Goal: Task Accomplishment & Management: Manage account settings

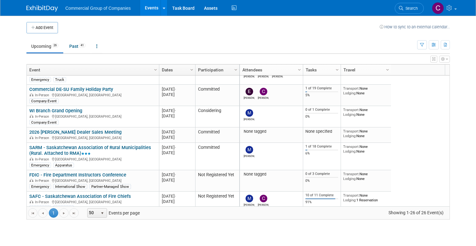
scroll to position [319, 0]
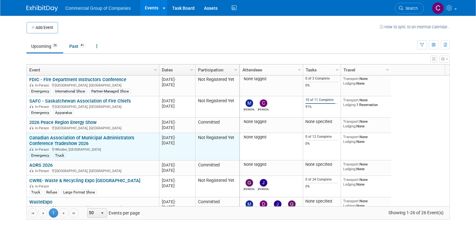
click at [70, 141] on link "Canadian Association of Municipal Administrators Conference Tradeshow 2026" at bounding box center [81, 141] width 105 height 12
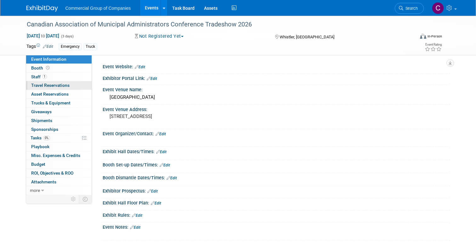
click at [50, 88] on span "Travel Reservations 0" at bounding box center [50, 85] width 38 height 5
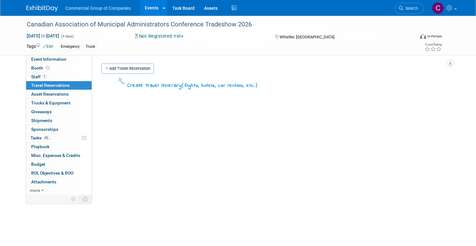
click at [140, 76] on div "Create travel itinerary ( flights, hotels, car rentals, etc. )" at bounding box center [273, 170] width 353 height 191
click at [149, 67] on link "Add Travel Reservation" at bounding box center [127, 69] width 53 height 10
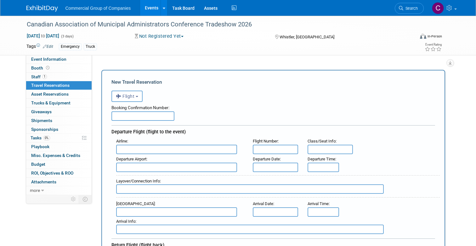
click at [132, 117] on input "text" at bounding box center [142, 115] width 63 height 9
paste input "3342946348"
type input "3342946348"
click at [193, 103] on div "Booking Confirmation Number:" at bounding box center [272, 106] width 323 height 9
click at [125, 89] on div "<i class="fas fa-plane" style="padding: 6px 4px 6px 1px;"></i> Flight <i class=…" at bounding box center [272, 95] width 323 height 13
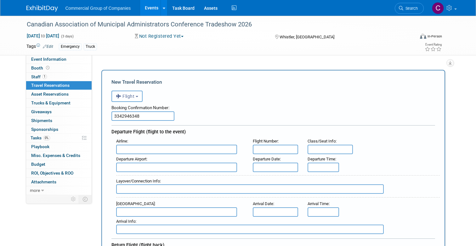
click at [125, 98] on span "Flight" at bounding box center [125, 96] width 19 height 5
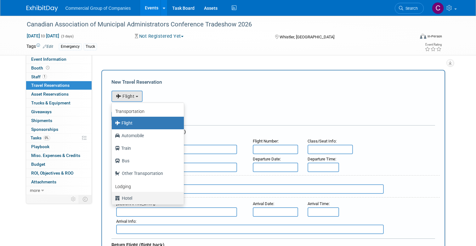
click at [126, 199] on label "Hotel" at bounding box center [146, 198] width 63 height 10
click at [113, 199] on input "Hotel" at bounding box center [111, 197] width 4 height 4
select select "6"
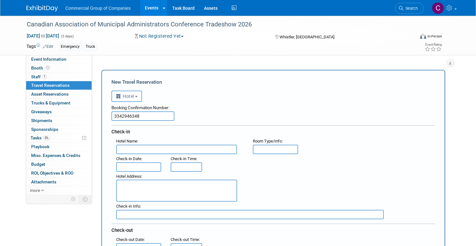
click at [151, 151] on input "text" at bounding box center [176, 149] width 121 height 9
type input "Hilton Whistler Resort and Spa"
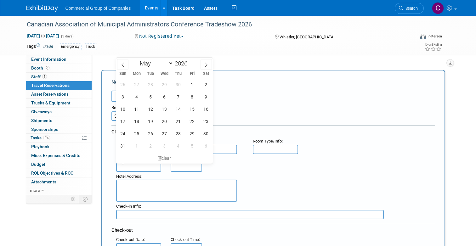
click at [135, 169] on input "text" at bounding box center [138, 166] width 45 height 9
click at [137, 131] on span "25" at bounding box center [137, 133] width 12 height 12
type input "[DATE]"
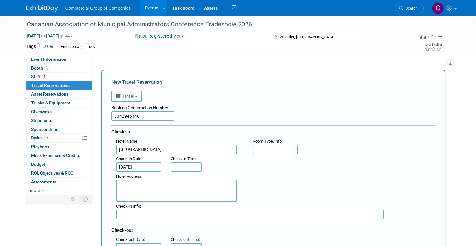
type input "3:00 PM"
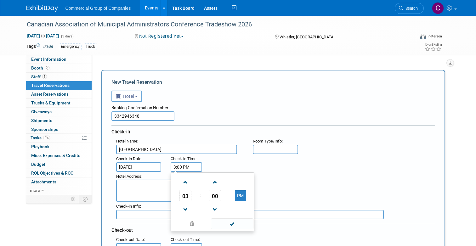
click at [175, 169] on input "3:00 PM" at bounding box center [186, 166] width 31 height 9
click at [233, 226] on span at bounding box center [232, 223] width 42 height 11
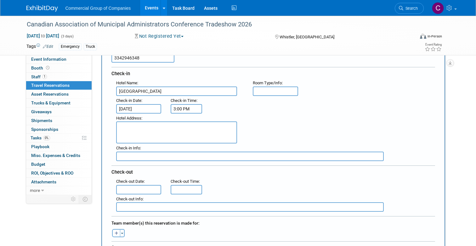
scroll to position [60, 0]
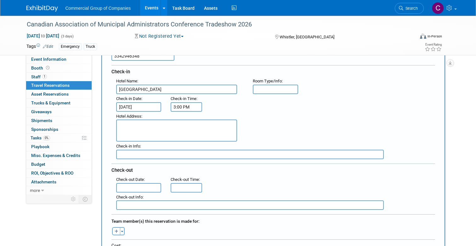
click at [135, 179] on span "Check-out Date" at bounding box center [130, 179] width 28 height 5
click at [135, 187] on input "text" at bounding box center [138, 187] width 45 height 9
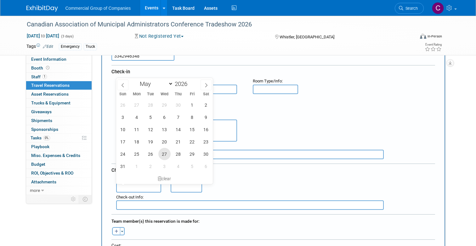
click at [164, 154] on span "27" at bounding box center [164, 154] width 12 height 12
type input "[DATE]"
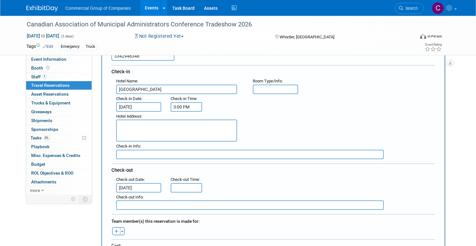
click at [185, 193] on div "Check-out Info :" at bounding box center [275, 202] width 328 height 18
type input "11:00 AM"
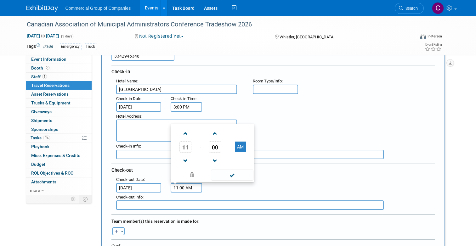
click at [189, 187] on input "11:00 AM" at bounding box center [186, 187] width 31 height 9
click at [230, 176] on span at bounding box center [232, 175] width 42 height 11
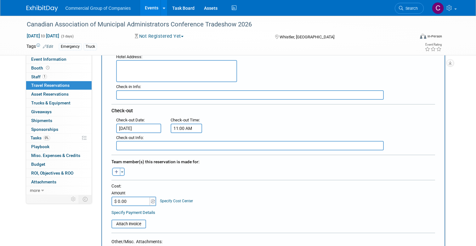
scroll to position [125, 0]
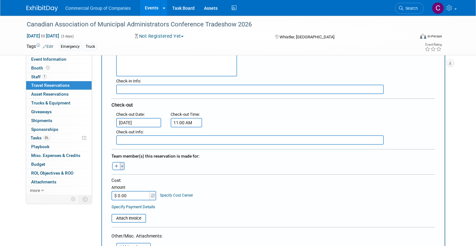
click at [120, 166] on button "Toggle Dropdown" at bounding box center [122, 166] width 5 height 8
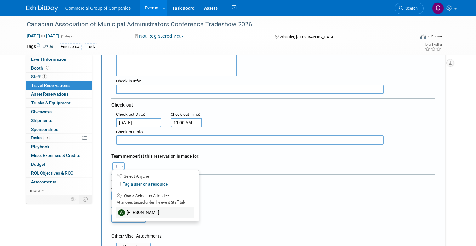
click at [138, 214] on label "Will Schwenger" at bounding box center [155, 212] width 78 height 11
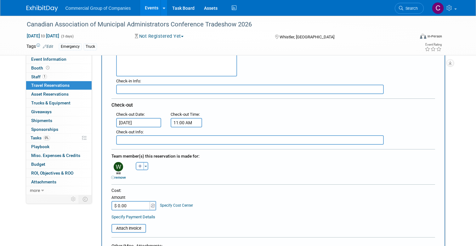
click at [182, 165] on div "Adam remove Adam remove Adrian remove" at bounding box center [273, 170] width 333 height 20
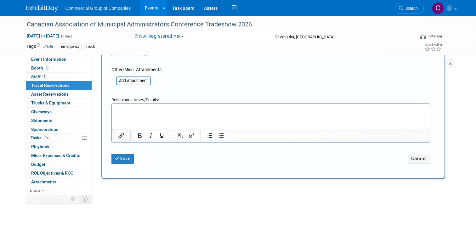
scroll to position [310, 0]
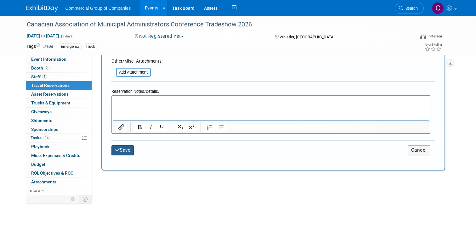
click at [123, 151] on button "Save" at bounding box center [122, 150] width 23 height 10
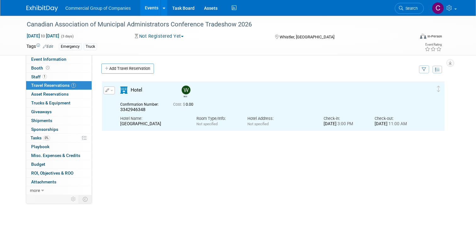
scroll to position [0, 0]
